Goal: Task Accomplishment & Management: Complete application form

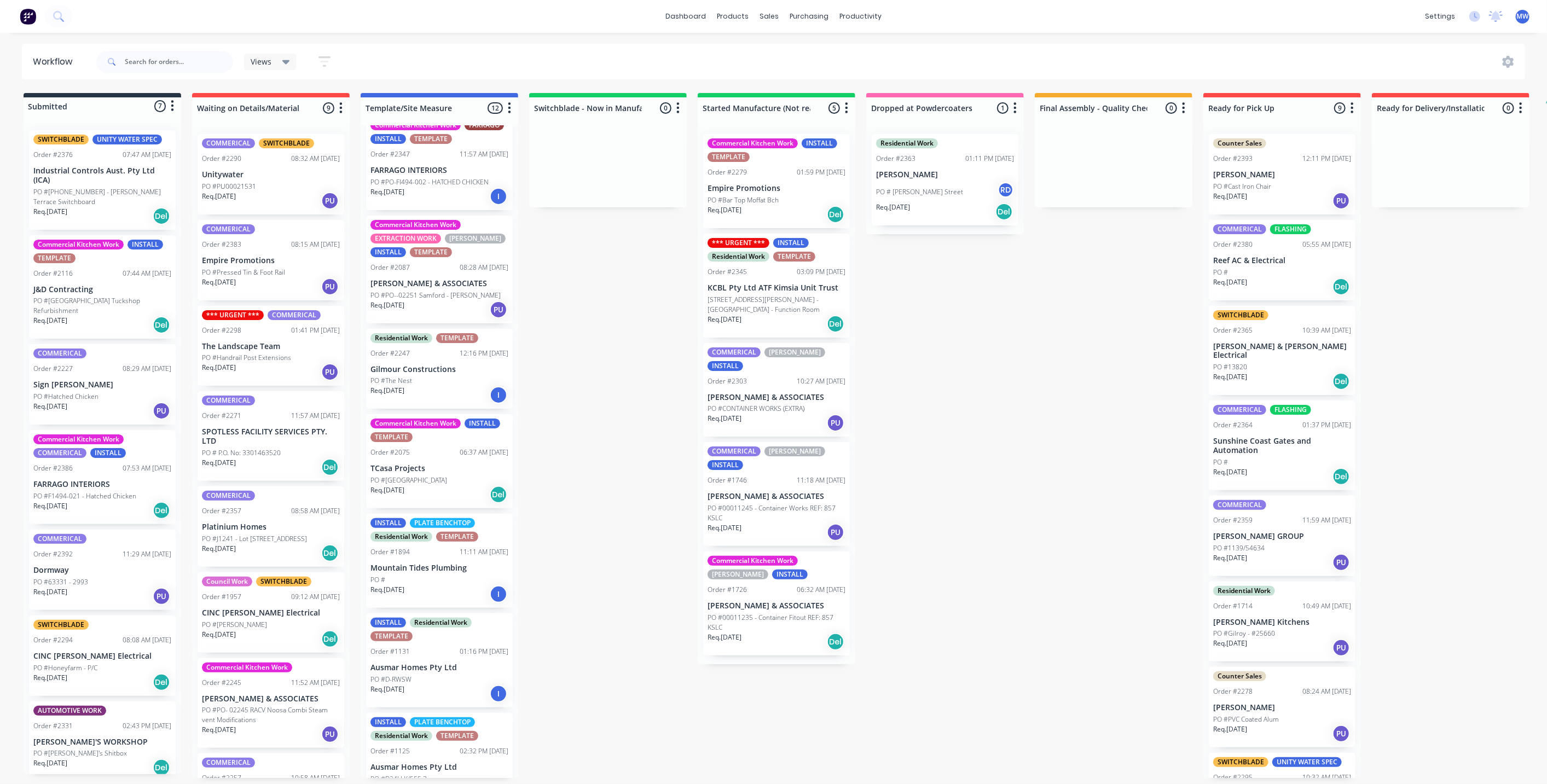
scroll to position [407, 0]
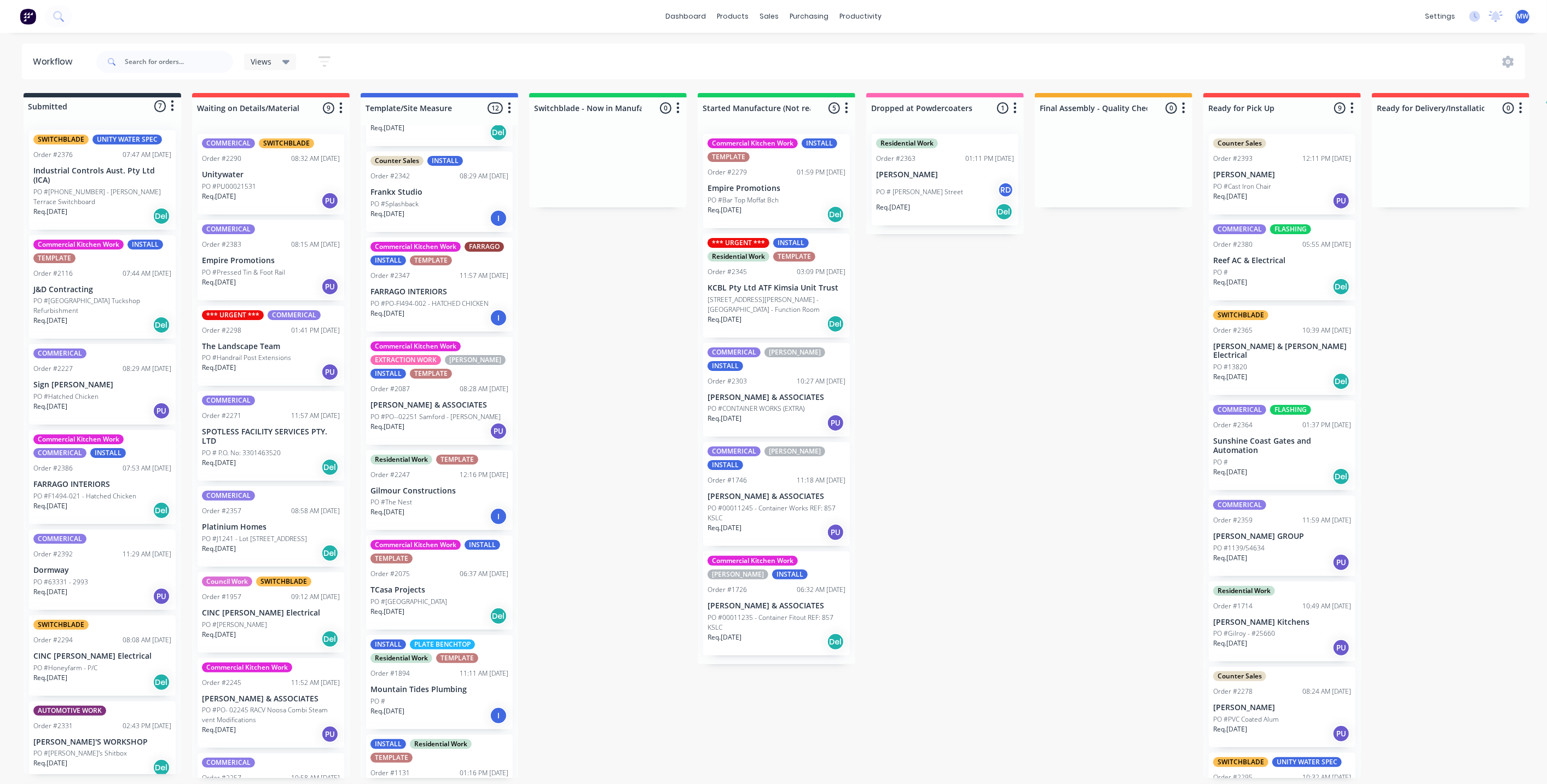
click at [601, 368] on div "Submitted 7 Status colour #273444 hex #273444 Save Cancel Summaries Total order…" at bounding box center [904, 435] width 1825 height 685
drag, startPoint x: 959, startPoint y: 591, endPoint x: 925, endPoint y: 614, distance: 41.0
click at [959, 591] on div "Submitted 7 Status colour #273444 hex #273444 Save Cancel Summaries Total order…" at bounding box center [904, 435] width 1825 height 685
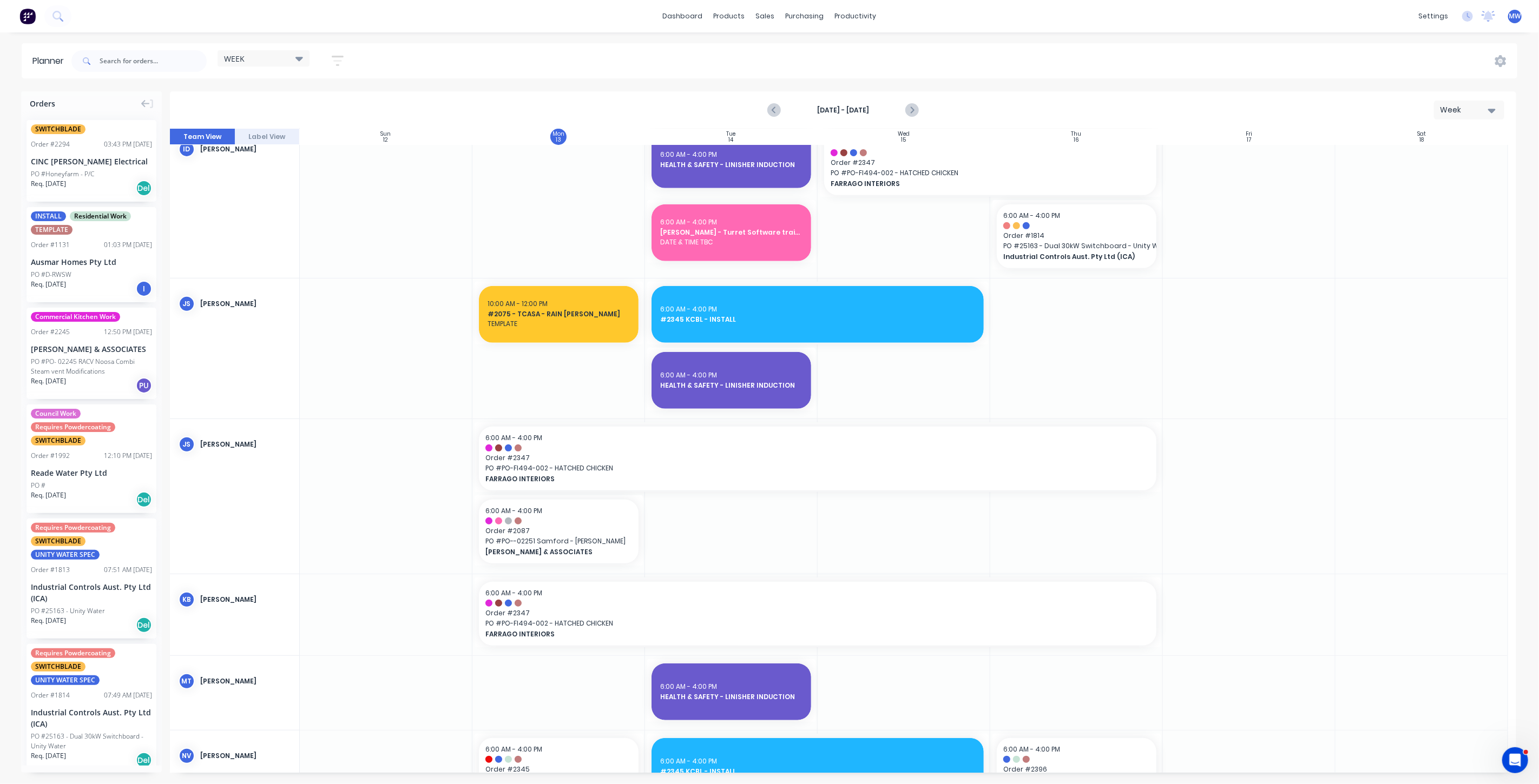
scroll to position [480, 0]
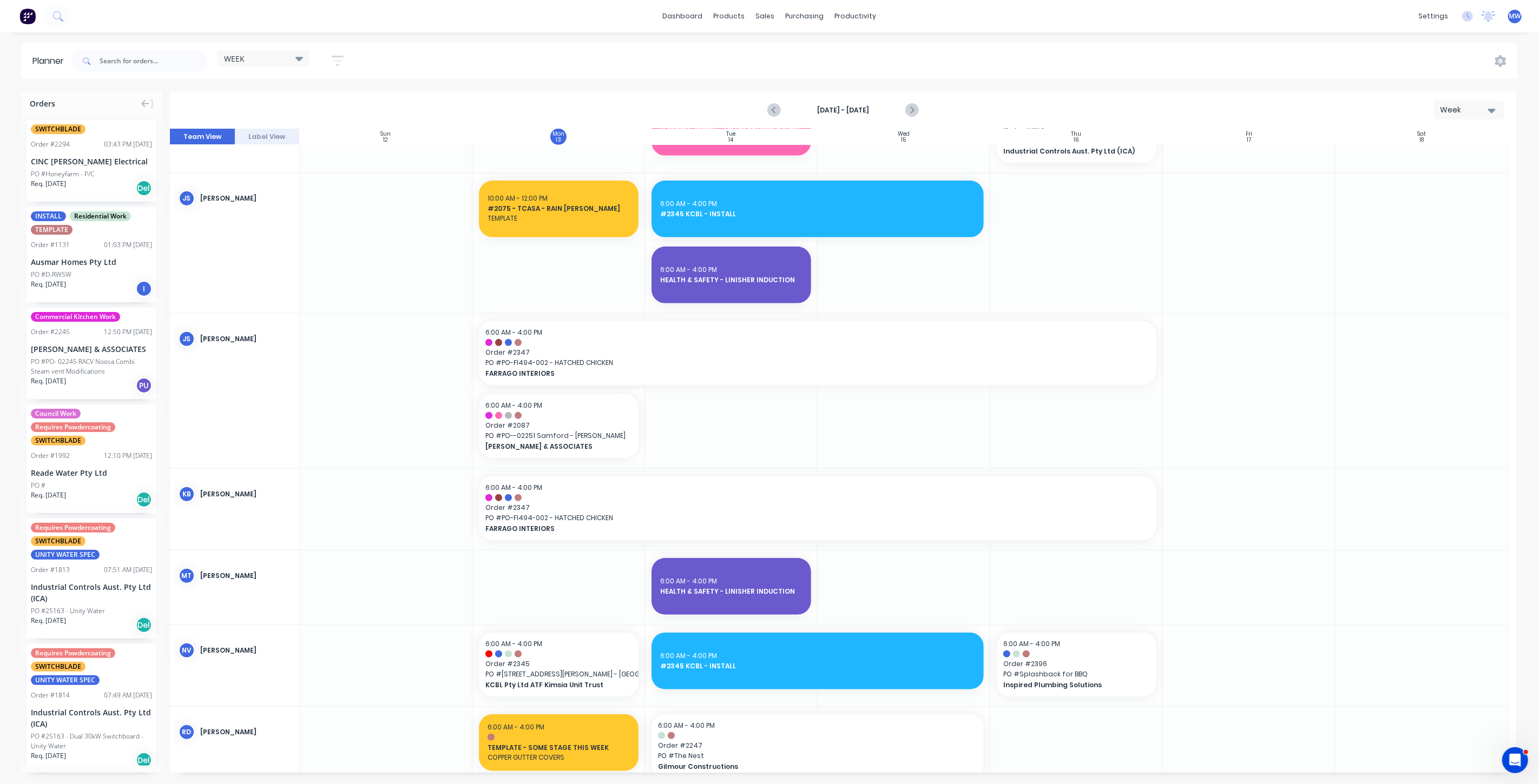
click at [568, 599] on div at bounding box center [558, 587] width 173 height 74
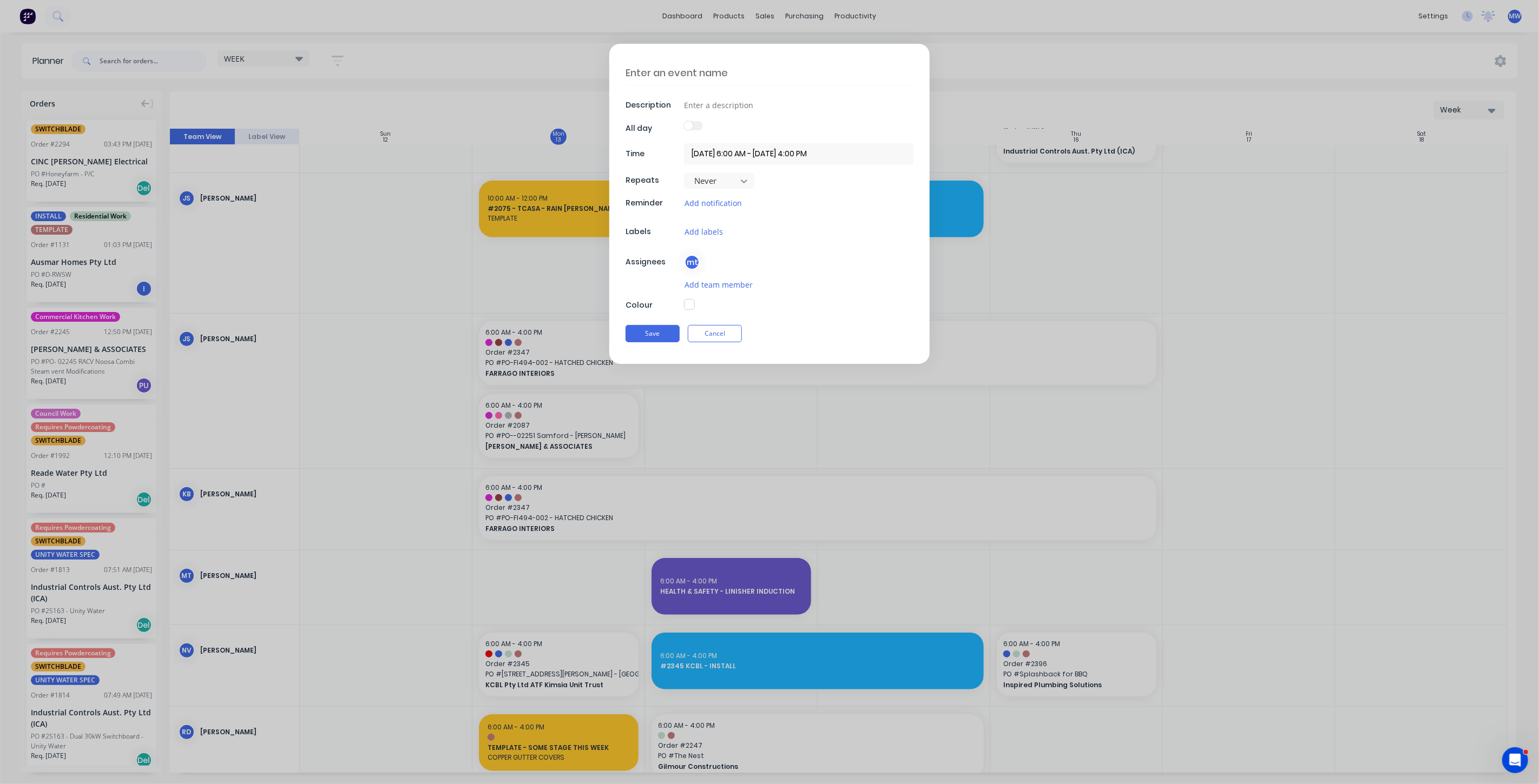
click at [704, 71] on textarea at bounding box center [769, 72] width 288 height 26
type textarea "x"
type textarea "H"
type textarea "x"
type textarea "HIL"
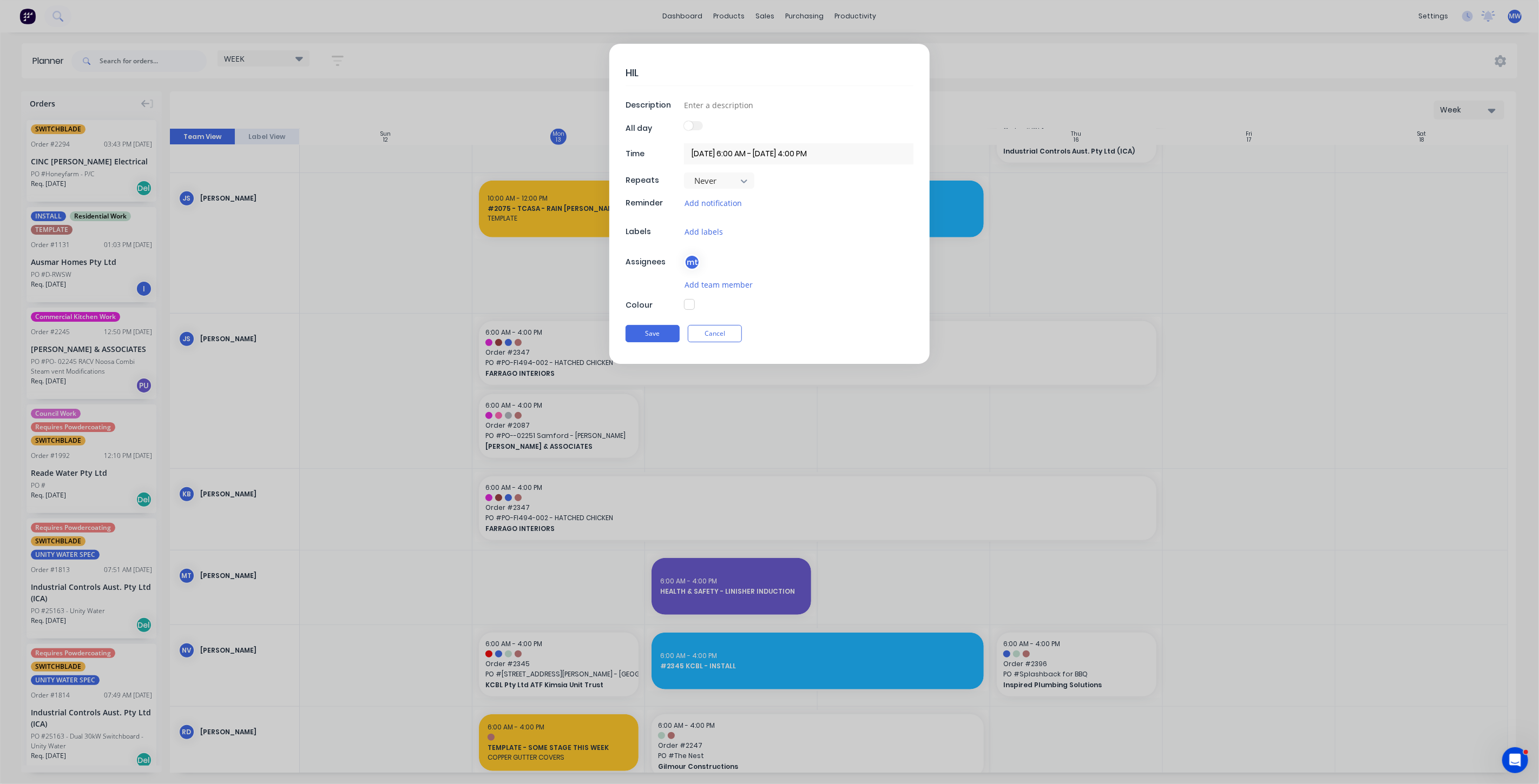
type textarea "x"
type textarea "HILL"
type textarea "x"
type textarea "[PERSON_NAME]"
type textarea "x"
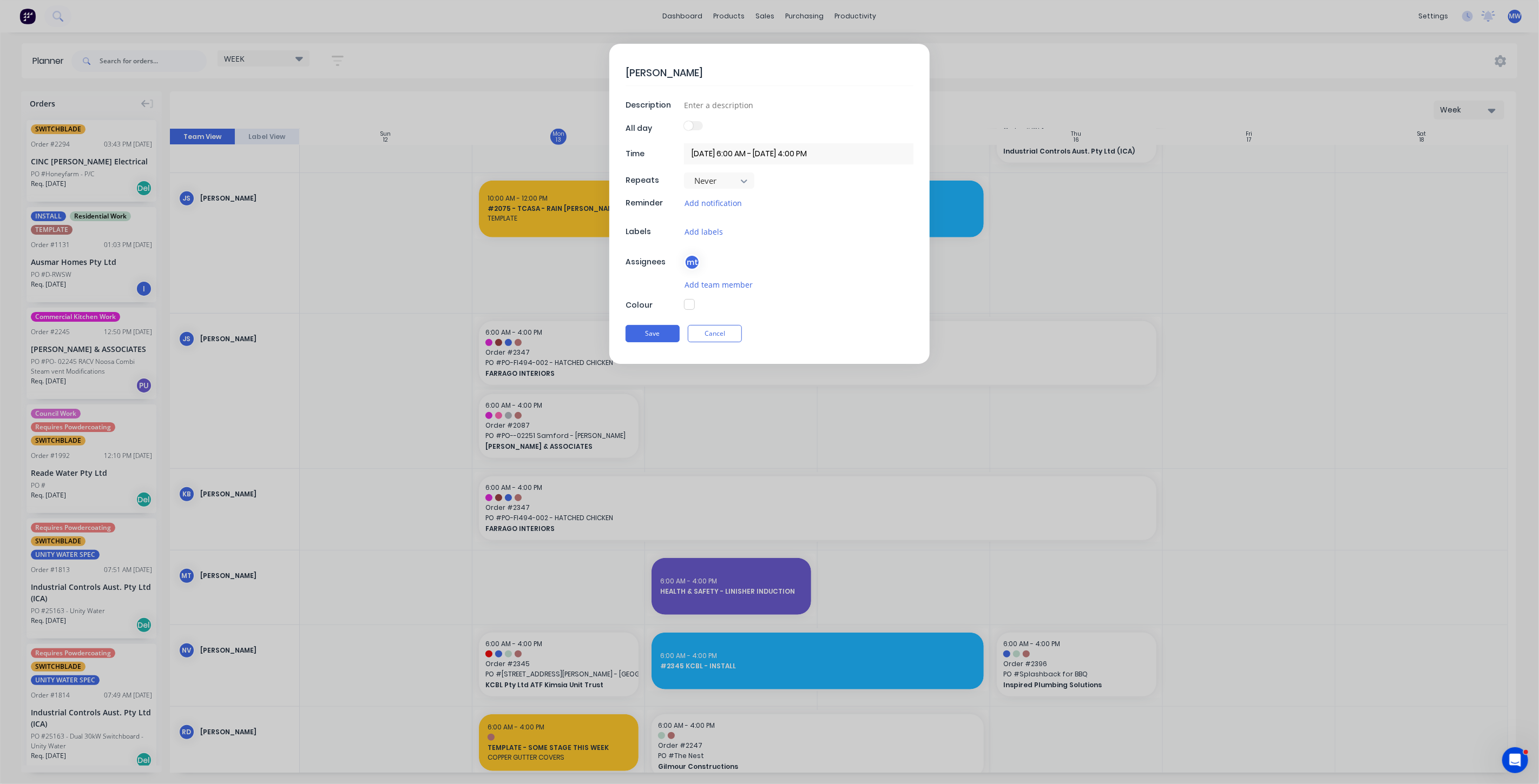
type textarea "[PERSON_NAME]"
type textarea "x"
type textarea "[PERSON_NAME]"
type textarea "x"
type textarea "[PERSON_NAME]"
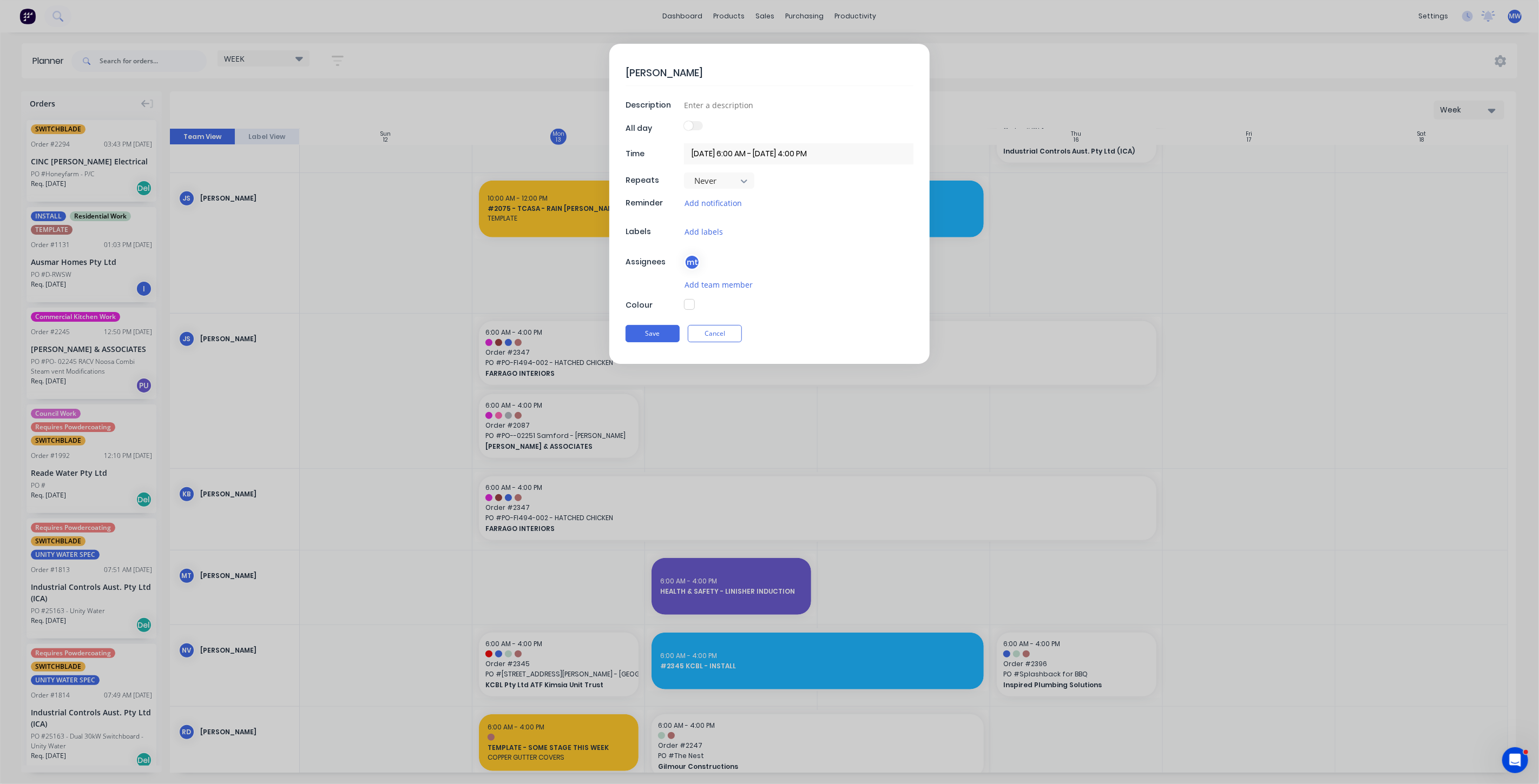
type textarea "x"
type textarea "[PERSON_NAME] -"
type textarea "x"
type textarea "[PERSON_NAME] -"
type textarea "x"
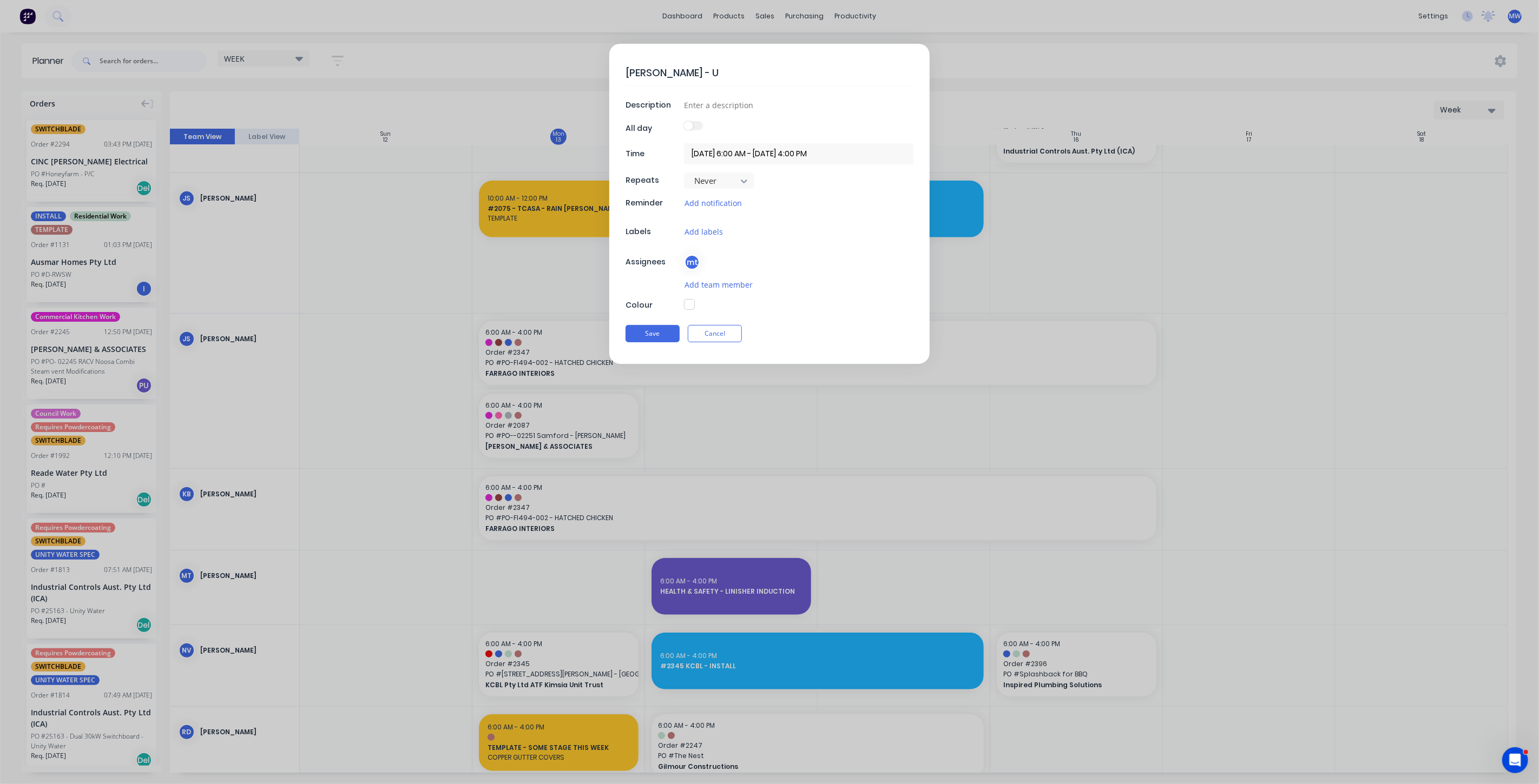
type textarea "[PERSON_NAME] - UN"
type textarea "x"
type textarea "[PERSON_NAME] - [GEOGRAPHIC_DATA]"
type textarea "x"
type textarea "[PERSON_NAME] - [GEOGRAPHIC_DATA]"
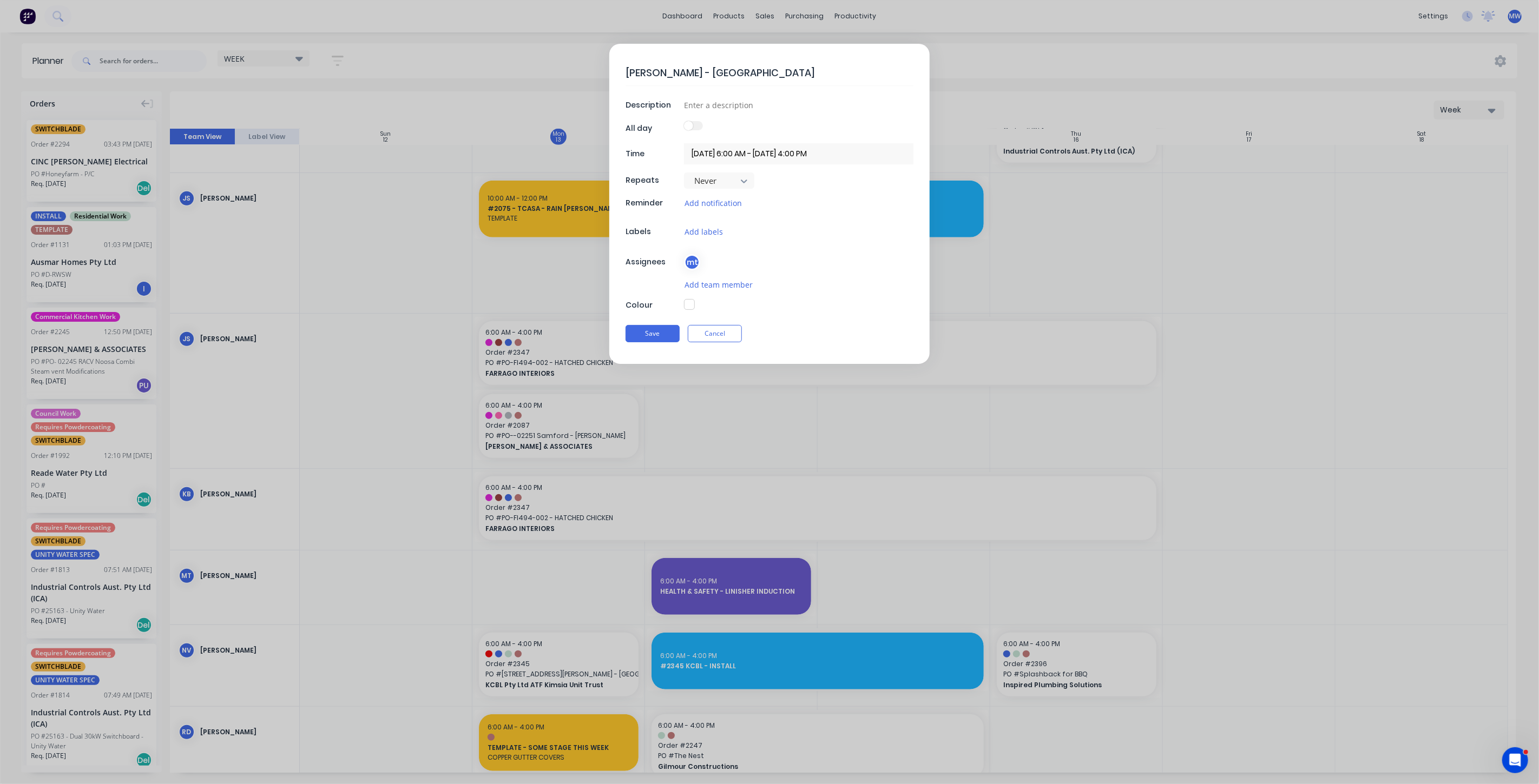
type textarea "x"
type textarea "[PERSON_NAME] - UNISC"
click at [742, 104] on input at bounding box center [799, 105] width 230 height 16
type textarea "x"
type input "M"
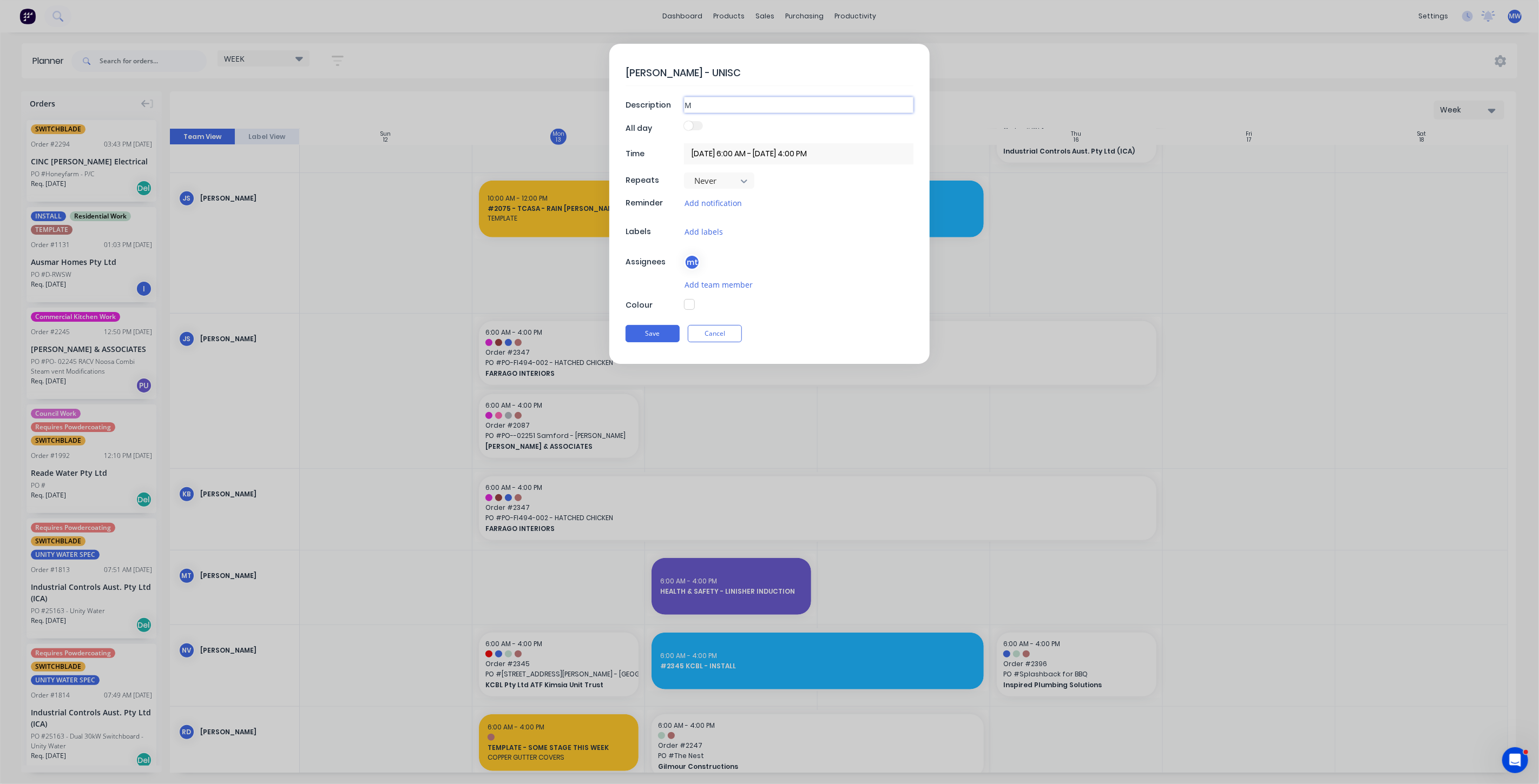
type textarea "x"
type input "ME"
type textarea "x"
type input "MEE"
type textarea "x"
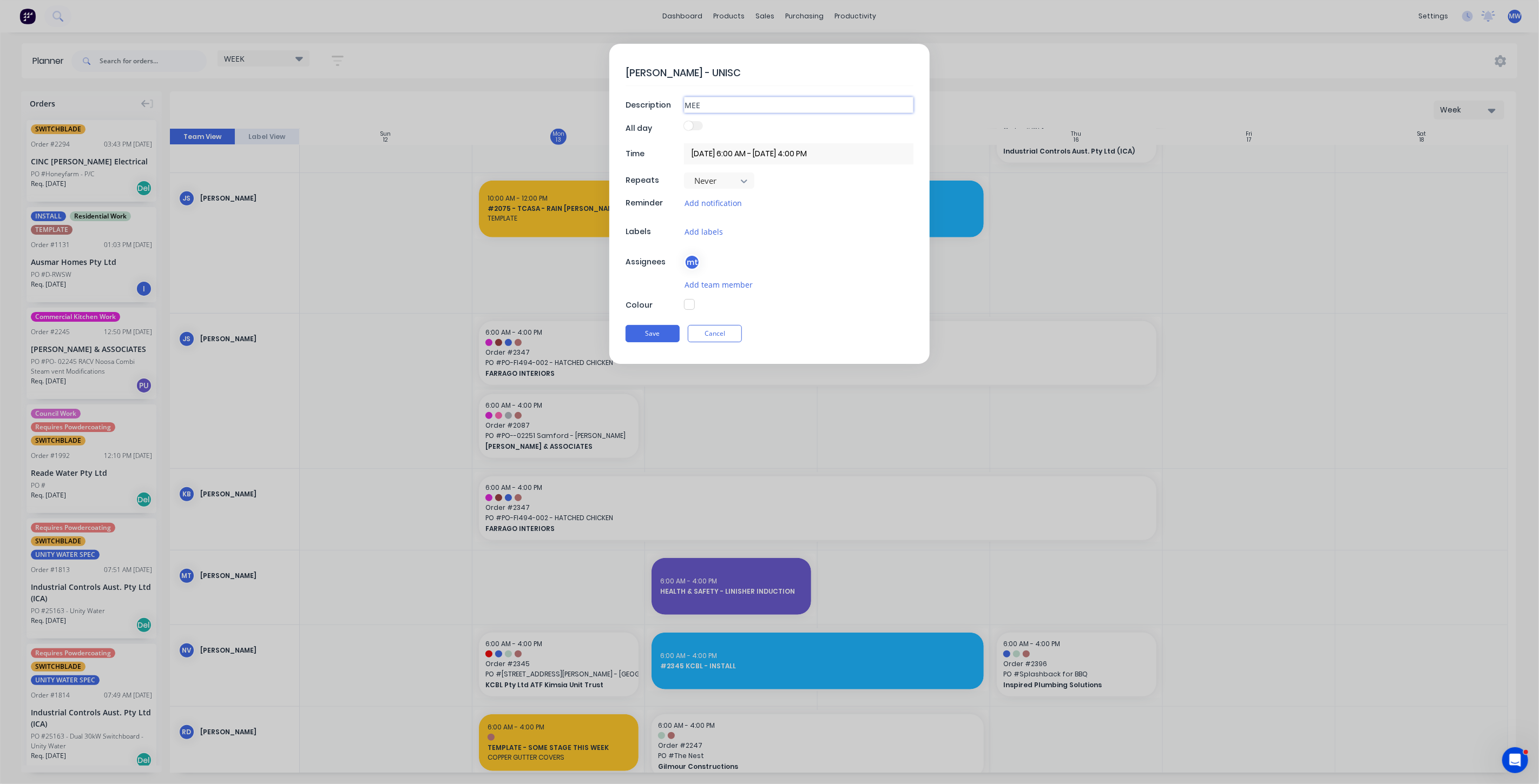
type input "MEET"
type textarea "x"
type input "MEETI"
type textarea "x"
type input "MEETIN"
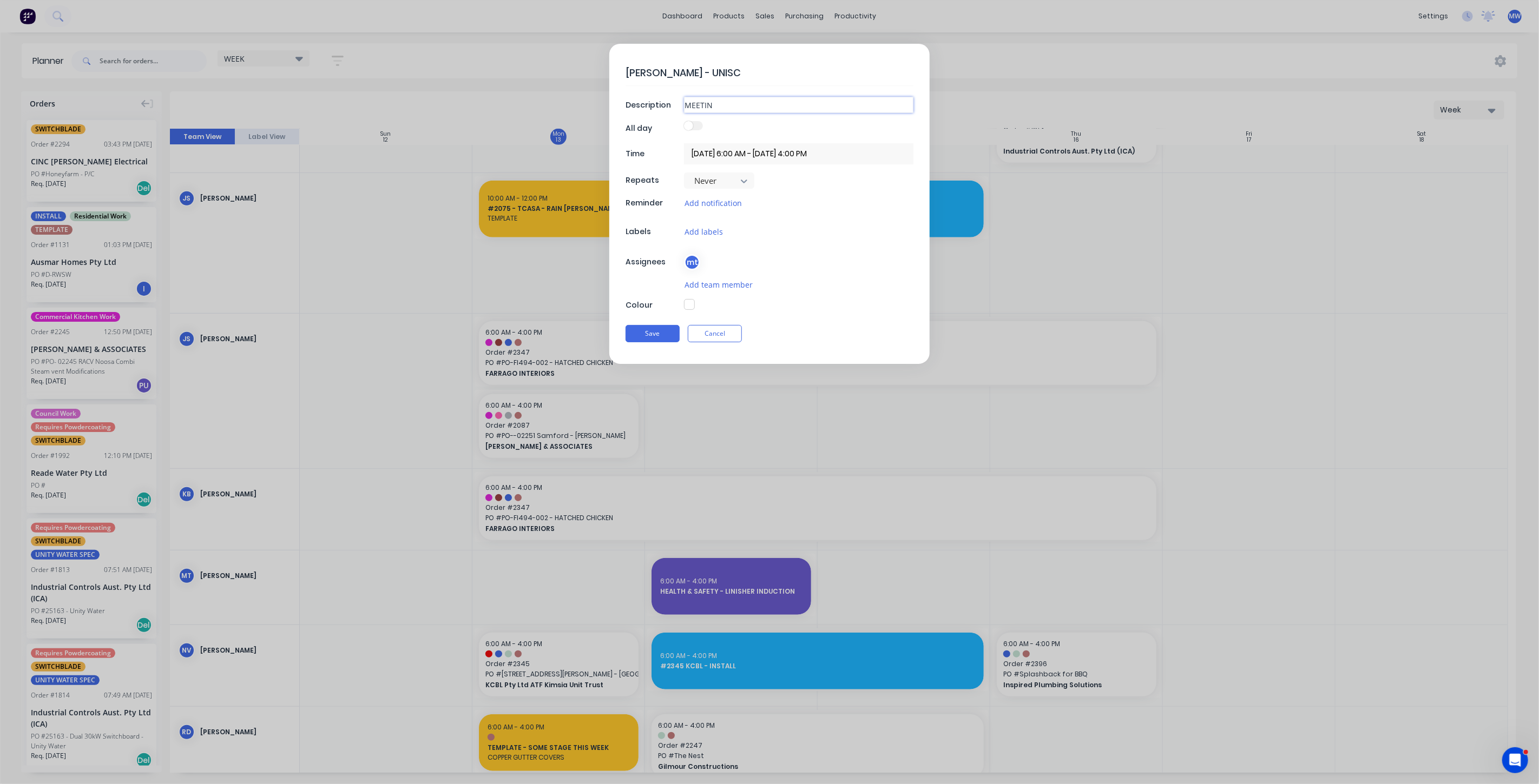
type textarea "x"
type input "MEETING"
type textarea "x"
type input "MEETING"
type textarea "x"
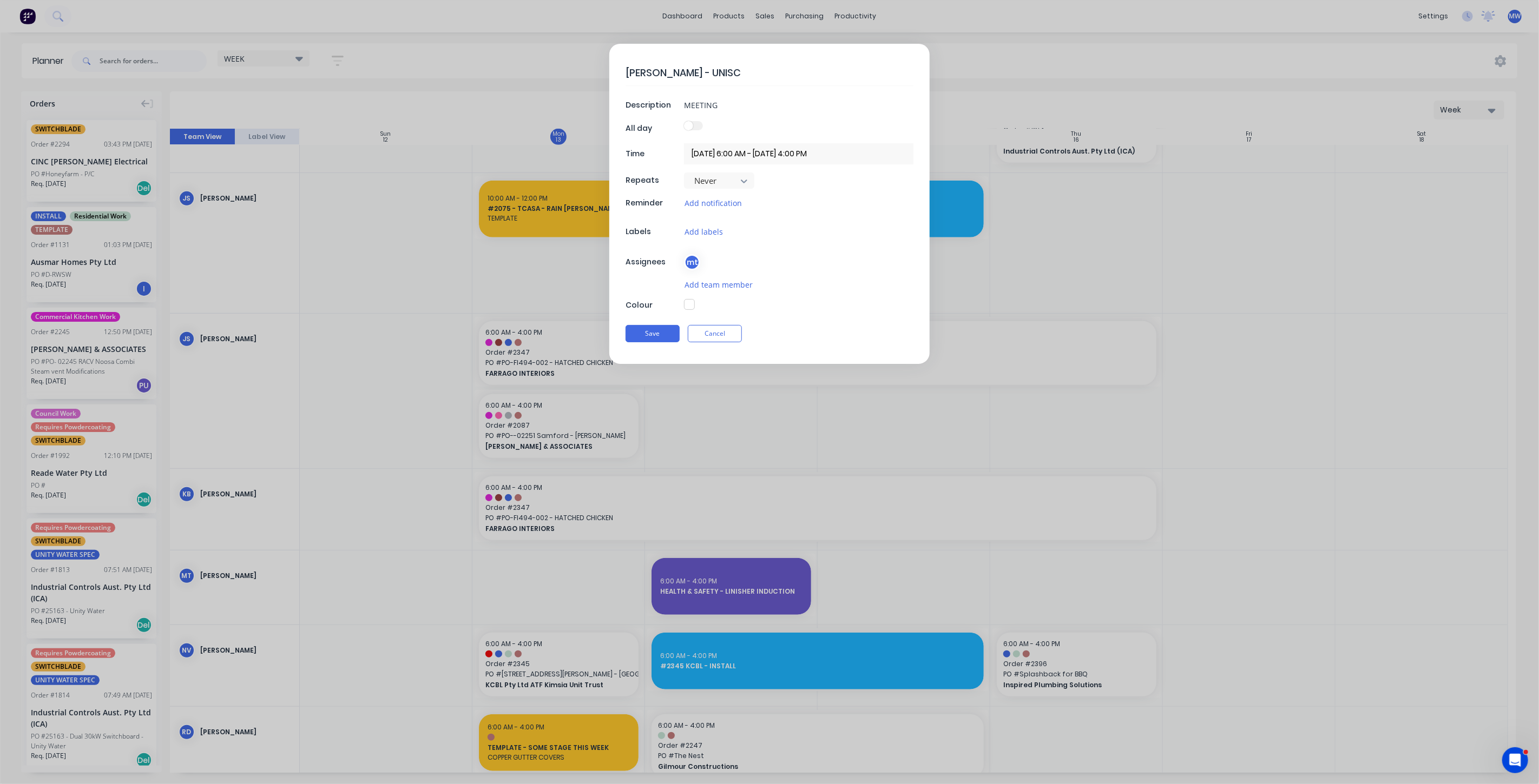
click at [747, 146] on input "[DATE] 6:00 AM - [DATE] 4:00 PM" at bounding box center [799, 154] width 230 height 21
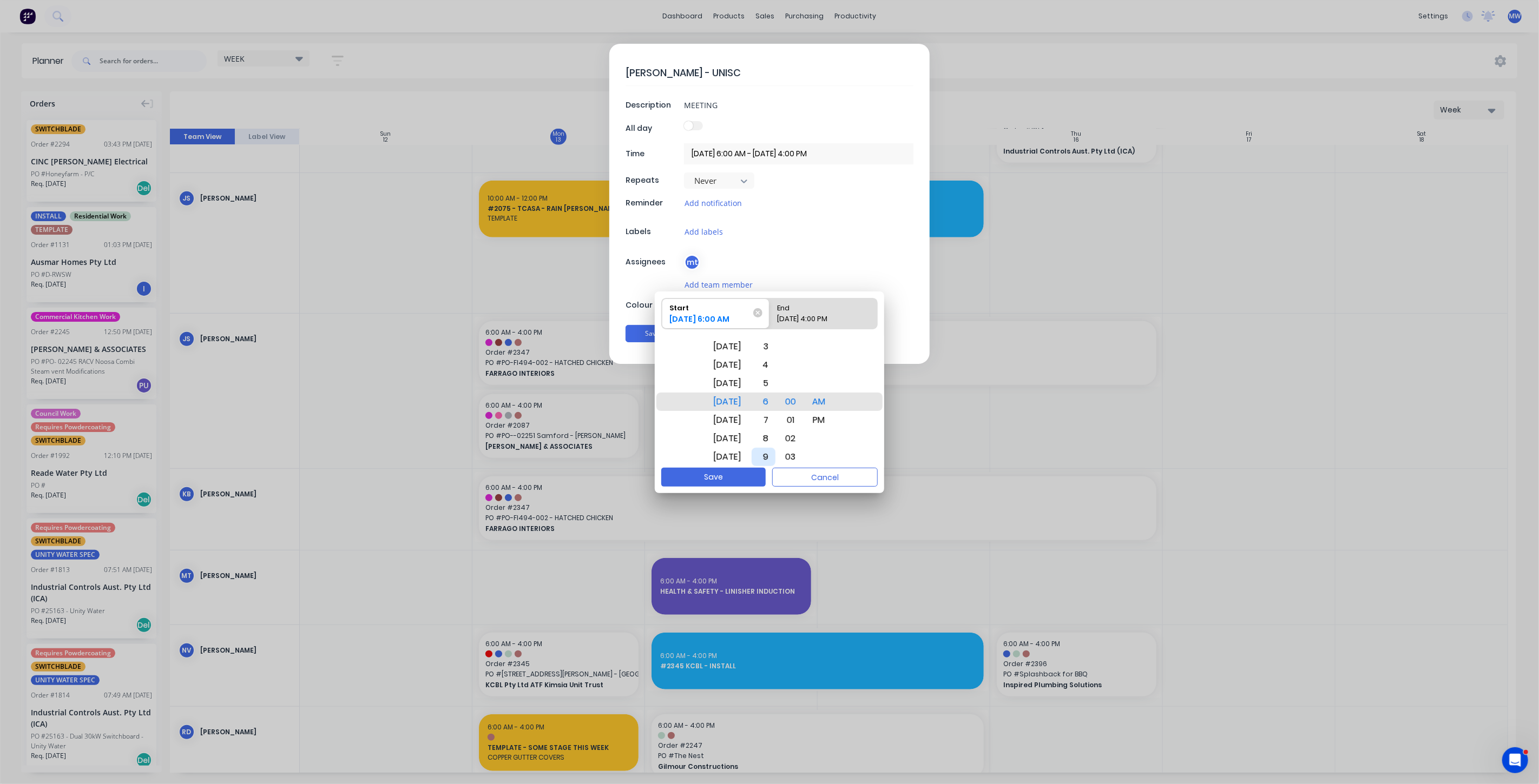
click at [775, 454] on div "9" at bounding box center [764, 457] width 24 height 19
click at [802, 362] on div "30" at bounding box center [790, 365] width 25 height 19
click at [823, 316] on div "[DATE] 4:00 PM" at bounding box center [818, 321] width 90 height 15
click at [770, 316] on input "End [DATE] 4:00 PM" at bounding box center [770, 314] width 1 height 30
radio input "true"
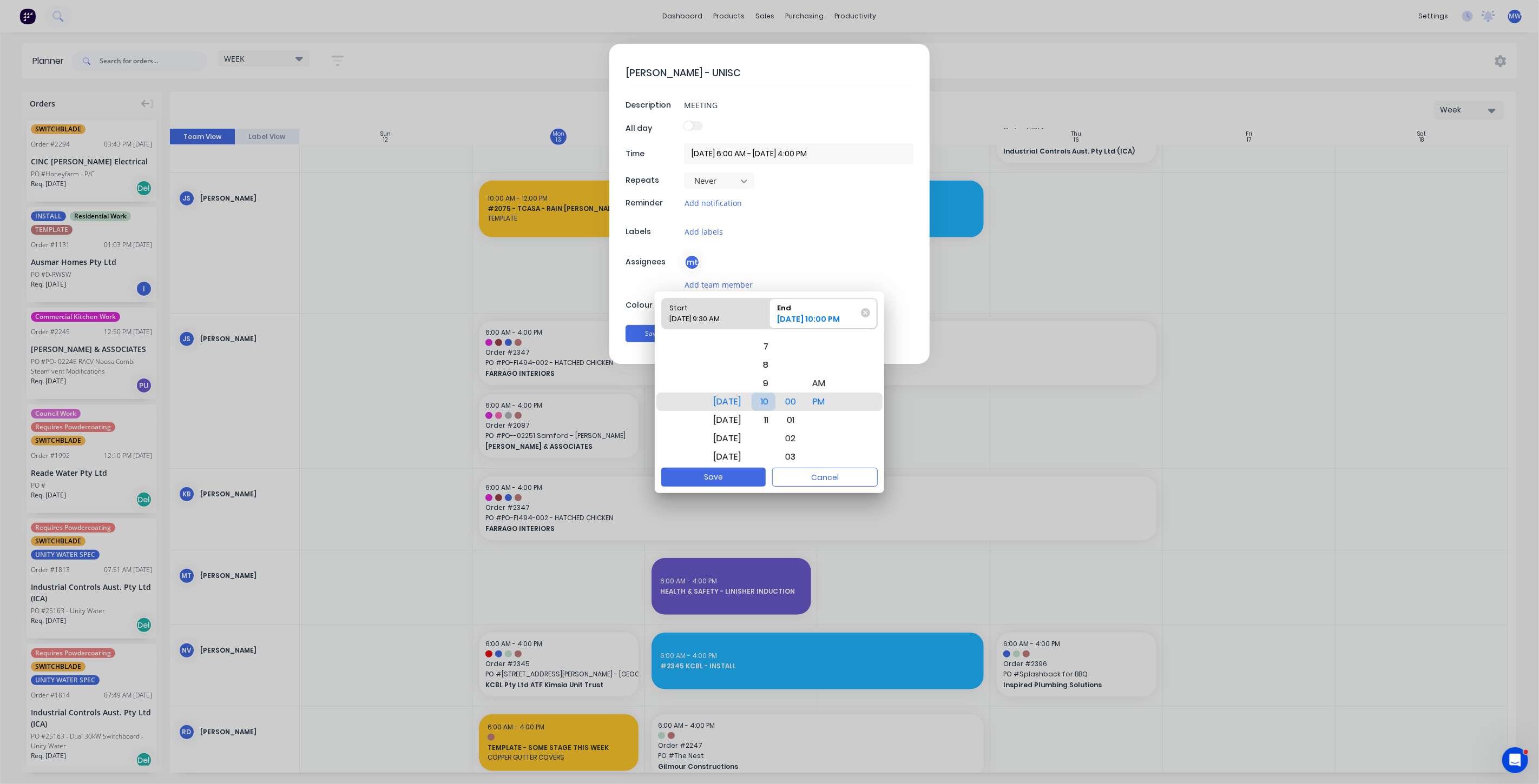
click at [775, 394] on div "10" at bounding box center [764, 402] width 24 height 19
click at [832, 378] on div "AM" at bounding box center [819, 383] width 26 height 19
click at [801, 420] on div "30" at bounding box center [790, 420] width 25 height 19
click at [722, 476] on button "Save" at bounding box center [713, 477] width 105 height 19
type textarea "x"
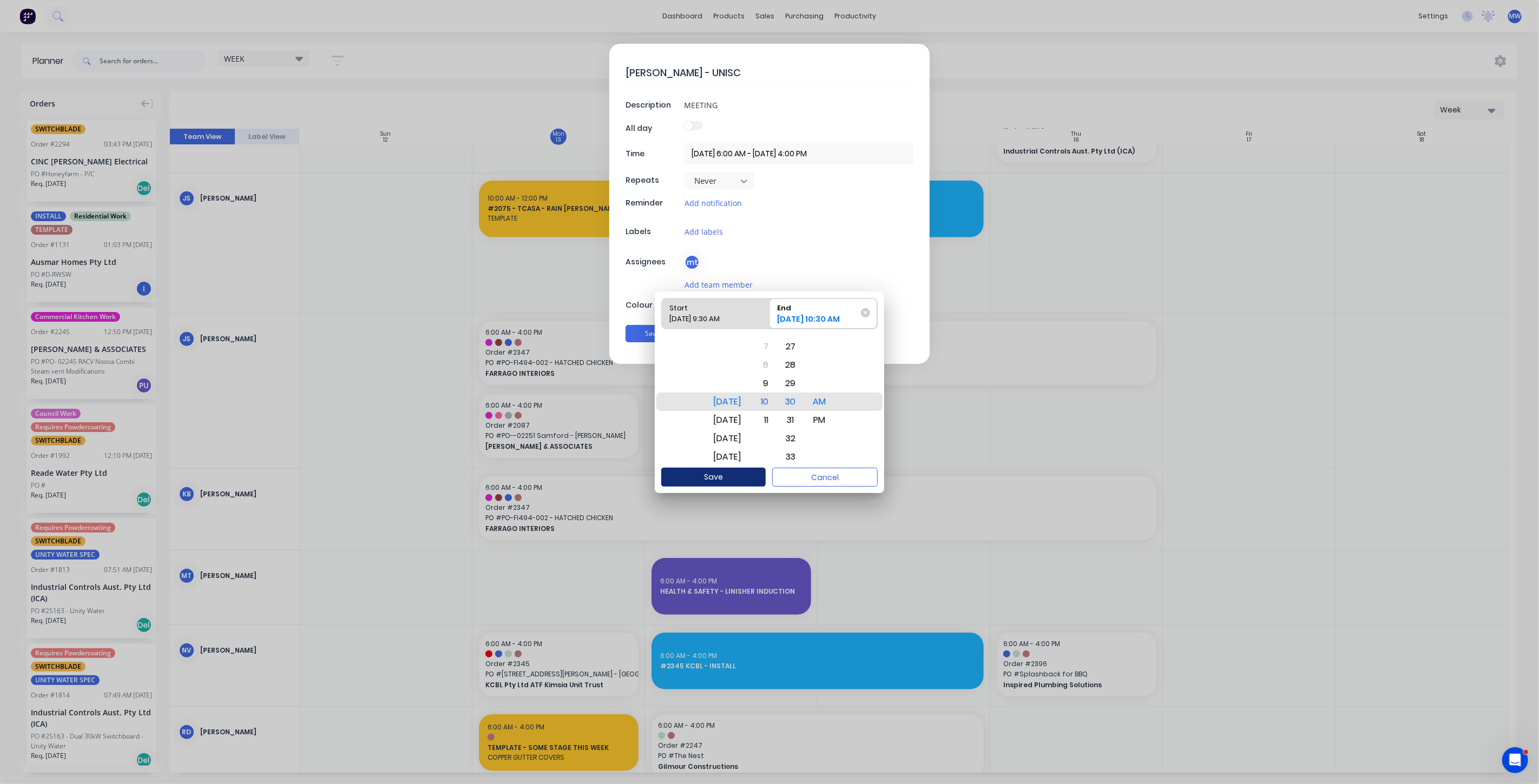
type input "[DATE] 9:30 AM - [DATE] 10:30 AM"
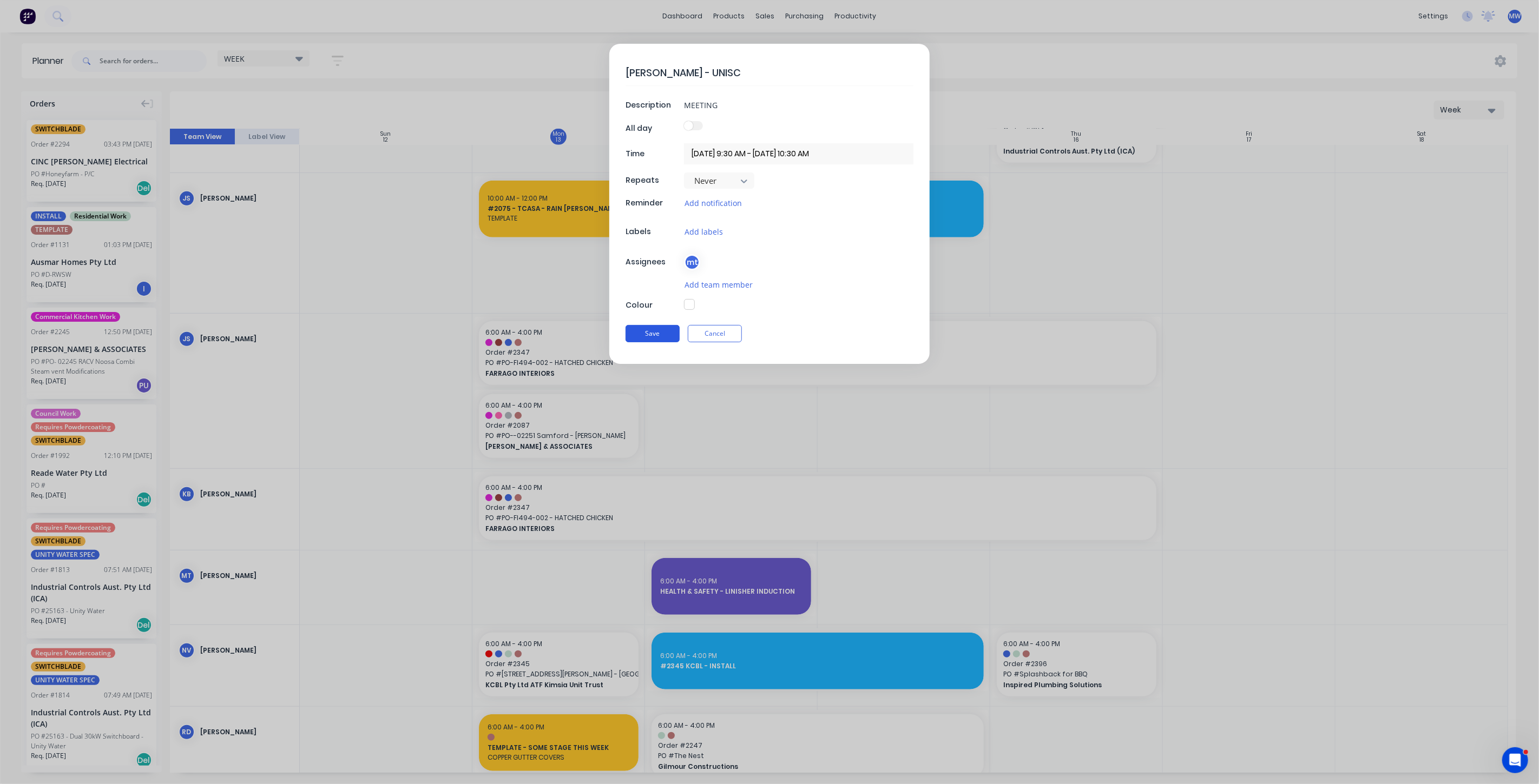
click at [664, 330] on button "Save" at bounding box center [652, 333] width 54 height 17
type textarea "x"
type input "[DATE] 6:00 AM - [DATE] 4:00 PM"
type textarea "x"
